Goal: Find specific page/section: Find specific page/section

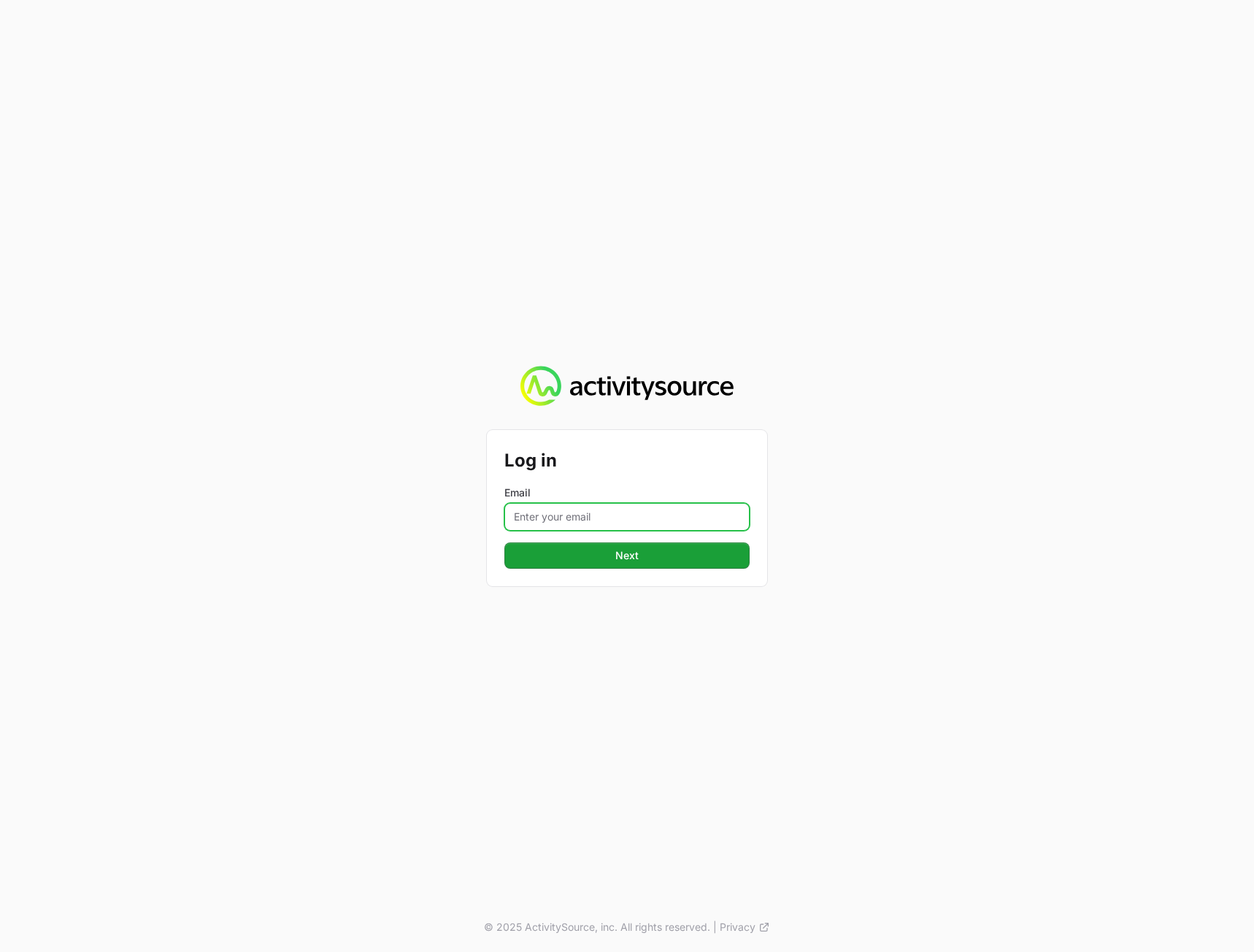
click at [577, 523] on input "Email" at bounding box center [627, 516] width 246 height 27
type input "[PERSON_NAME][EMAIL_ADDRESS][DOMAIN_NAME]"
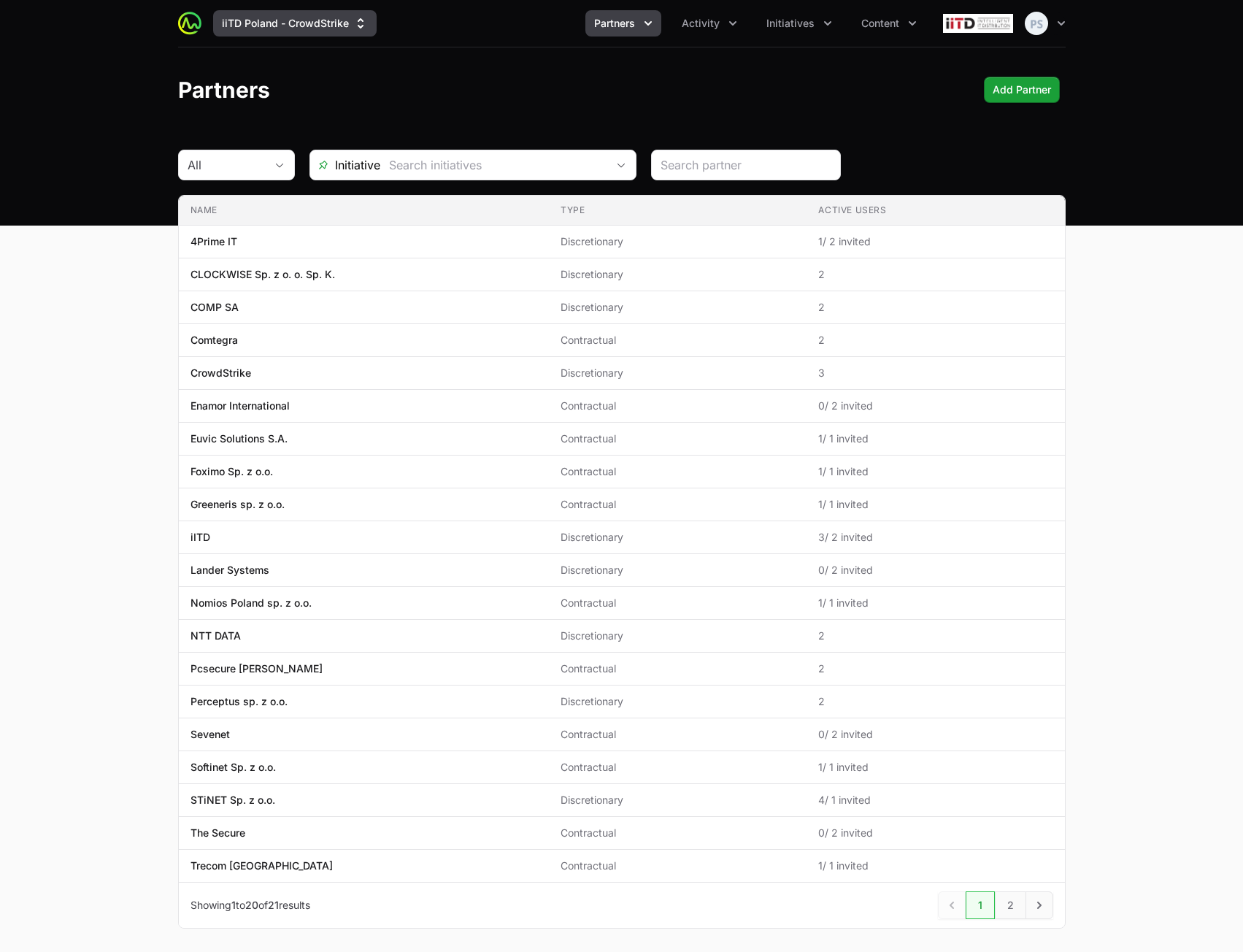
click at [218, 28] on button "iiTD Poland - CrowdStrike" at bounding box center [294, 24] width 163 height 27
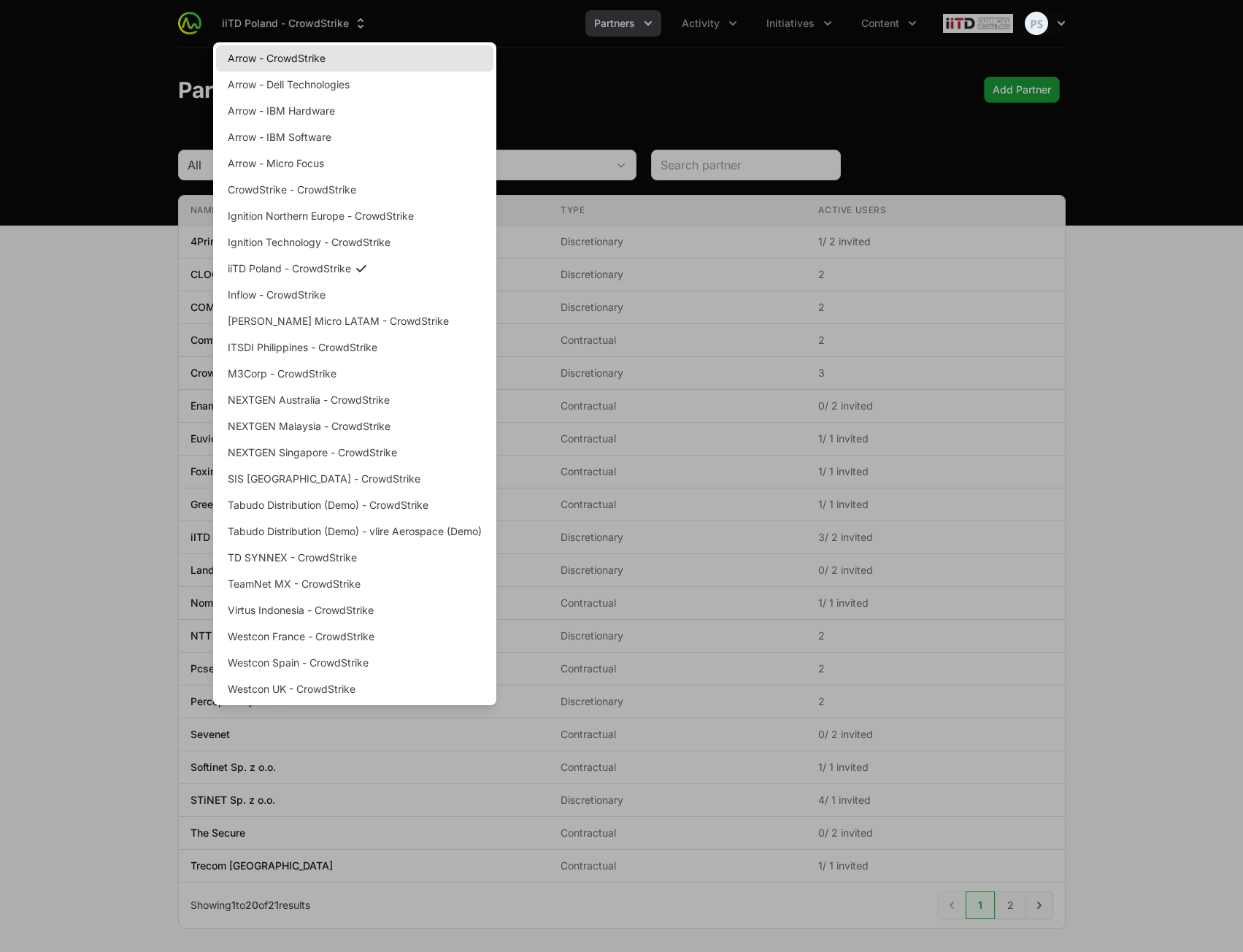
click at [288, 60] on link "Arrow - CrowdStrike" at bounding box center [355, 59] width 278 height 27
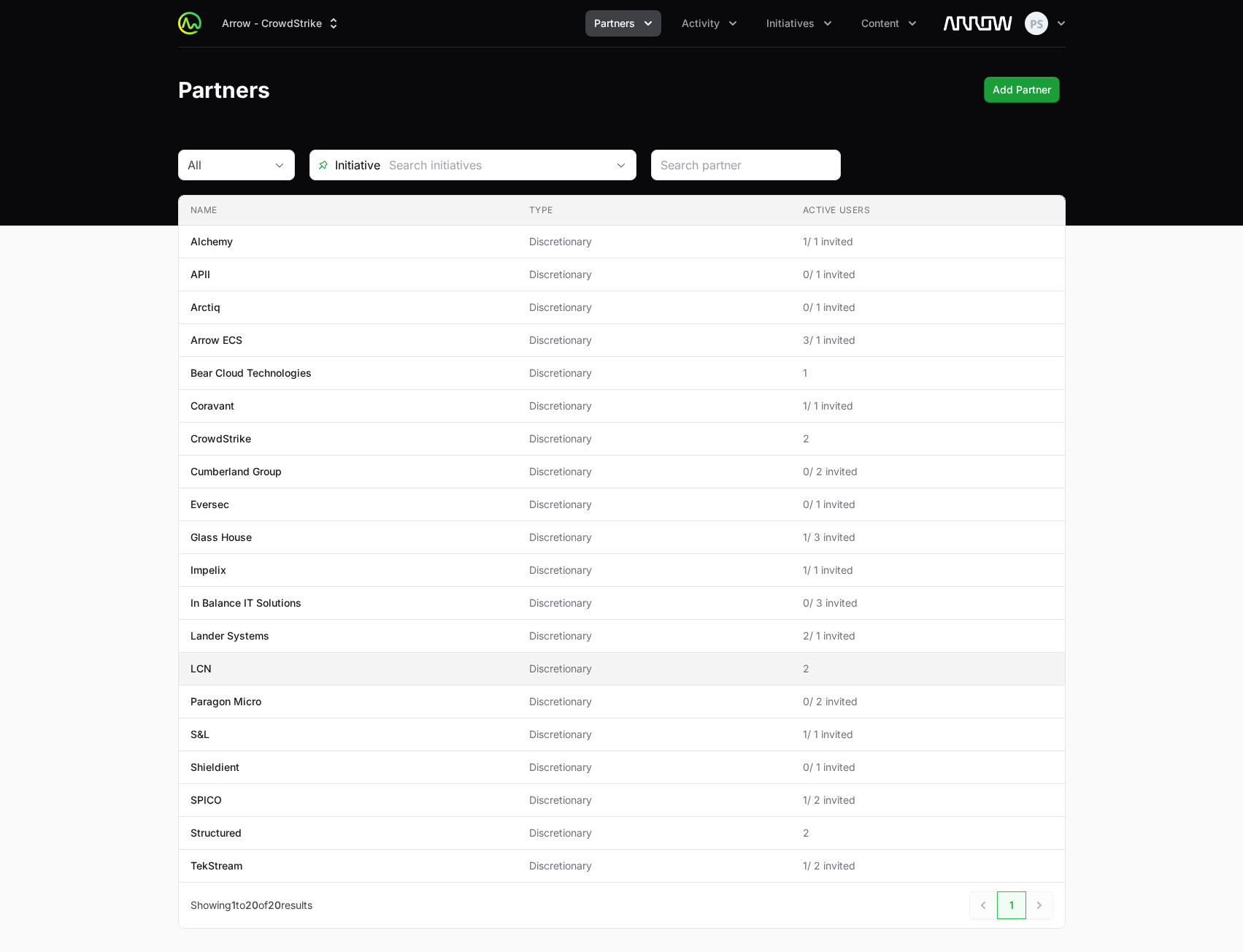
click at [369, 659] on td "Name LCN" at bounding box center [348, 668] width 339 height 33
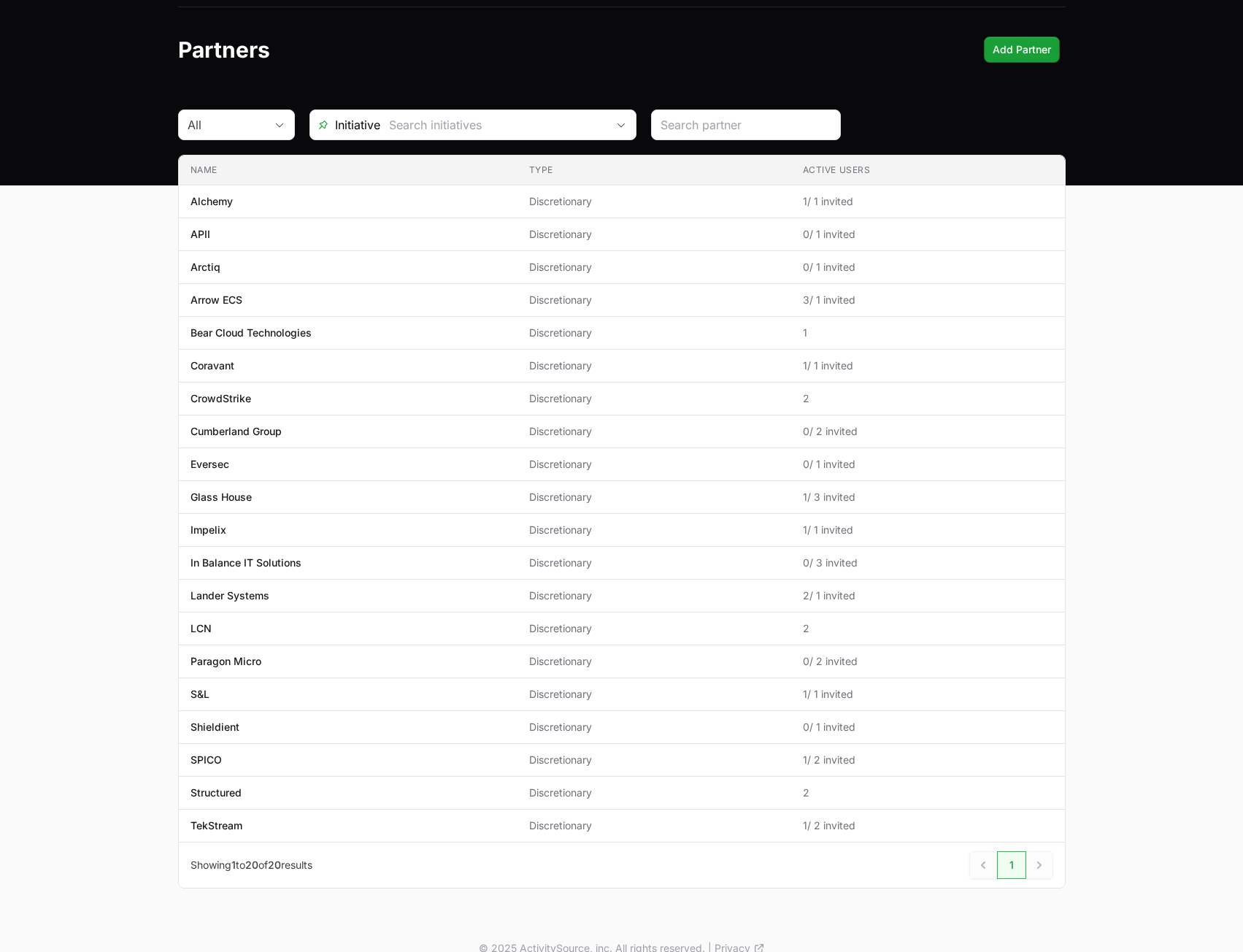
scroll to position [61, 0]
